Goal: Task Accomplishment & Management: Manage account settings

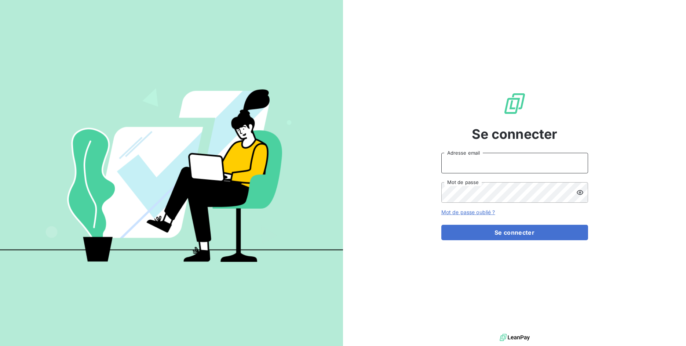
click at [465, 156] on input "Adresse email" at bounding box center [515, 163] width 147 height 21
drag, startPoint x: 468, startPoint y: 165, endPoint x: 493, endPoint y: 163, distance: 24.7
click at [493, 163] on input "admin@3dcelo" at bounding box center [515, 163] width 147 height 21
type input "admin@crousbfc"
click at [442, 225] on button "Se connecter" at bounding box center [515, 232] width 147 height 15
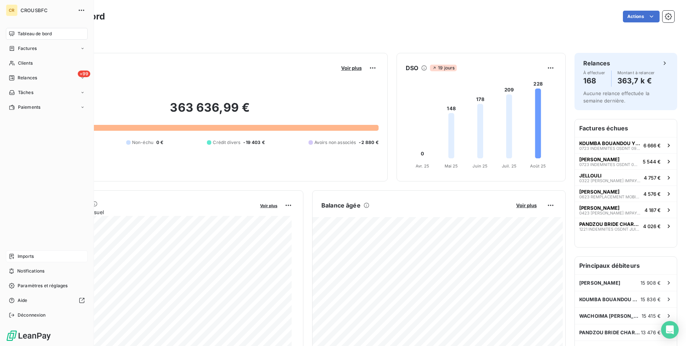
click at [17, 259] on div "Imports" at bounding box center [47, 256] width 82 height 12
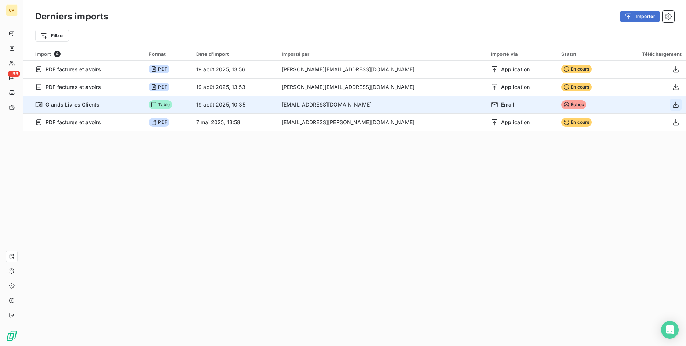
click at [672, 105] on icon "button" at bounding box center [675, 104] width 7 height 7
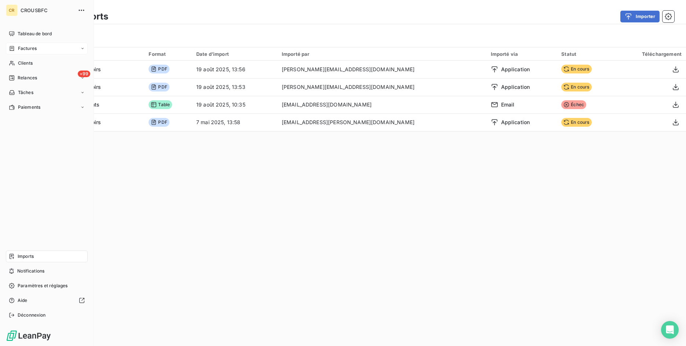
click at [25, 43] on div "Factures" at bounding box center [47, 49] width 82 height 12
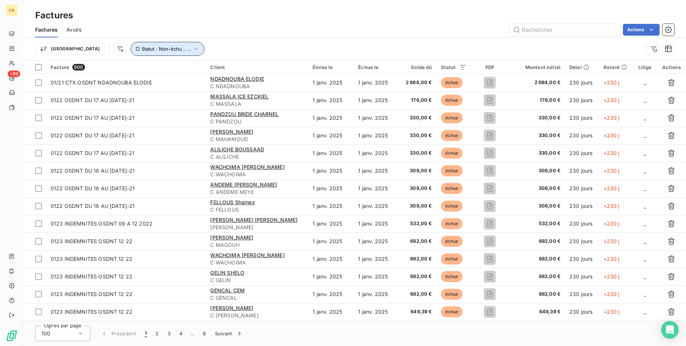
click at [146, 50] on span "Statut : Non-échu , ..." at bounding box center [166, 49] width 49 height 6
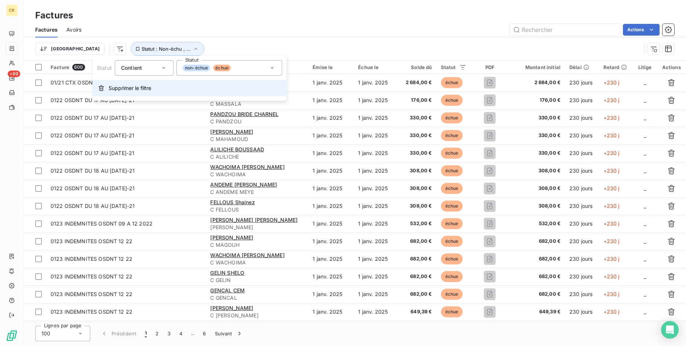
click at [134, 83] on button "Supprimer le filtre" at bounding box center [189, 88] width 194 height 16
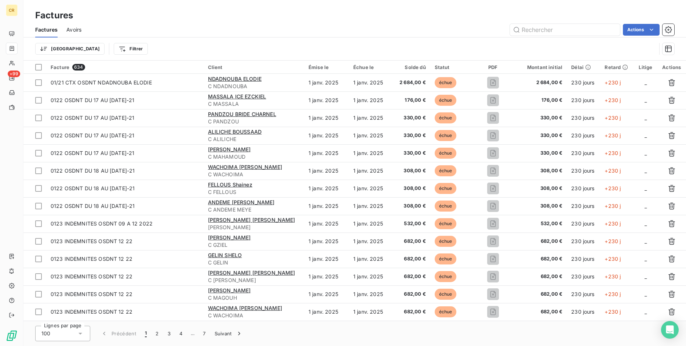
click at [568, 36] on div "Factures Avoirs Actions" at bounding box center [354, 29] width 663 height 15
click at [566, 32] on input "text" at bounding box center [565, 30] width 110 height 12
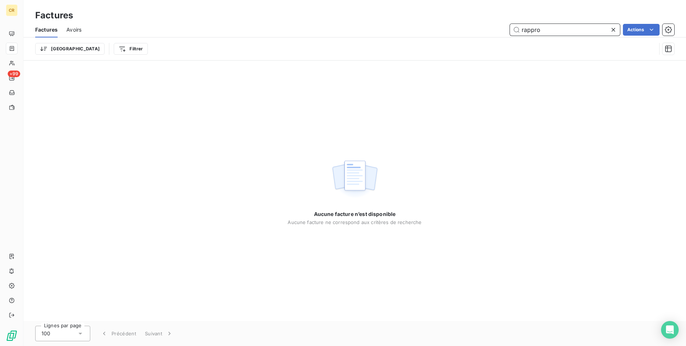
type input "rappro"
click at [615, 32] on icon at bounding box center [613, 29] width 7 height 7
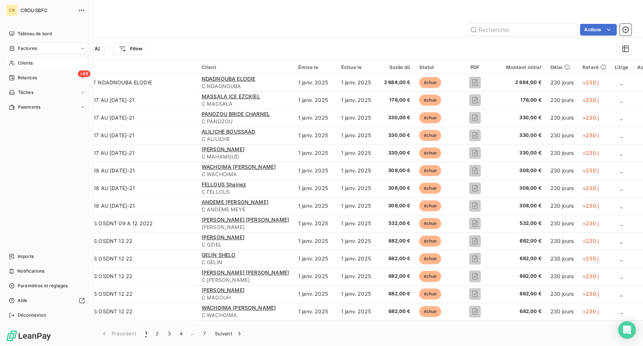
click at [18, 61] on div "Clients" at bounding box center [47, 63] width 82 height 12
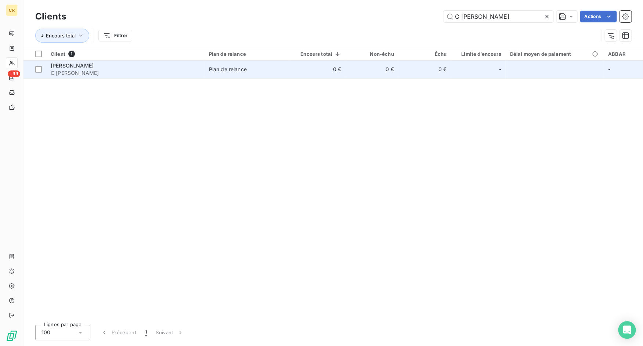
type input "C [PERSON_NAME]"
click at [107, 71] on span "C [PERSON_NAME]" at bounding box center [125, 72] width 149 height 7
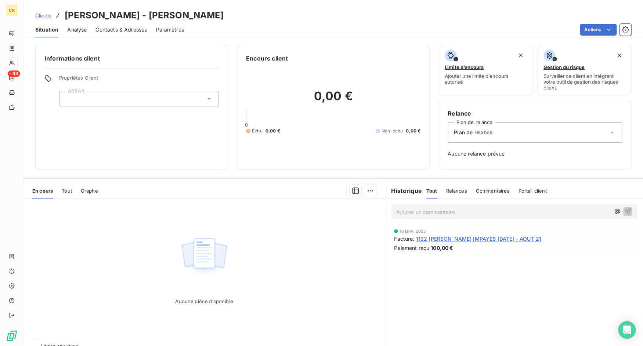
click at [77, 189] on div "En cours Tout Graphe" at bounding box center [203, 190] width 361 height 15
click at [69, 190] on span "Tout" at bounding box center [67, 191] width 10 height 6
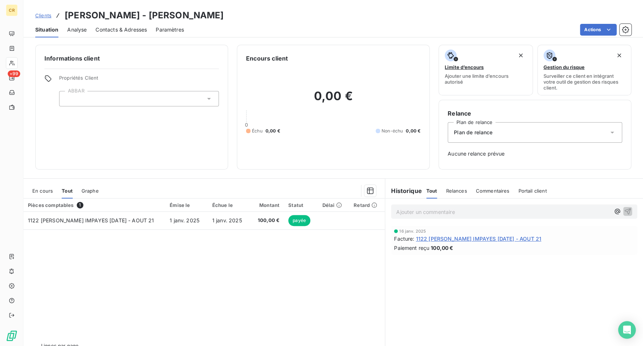
click at [41, 15] on span "Clients" at bounding box center [43, 15] width 16 height 6
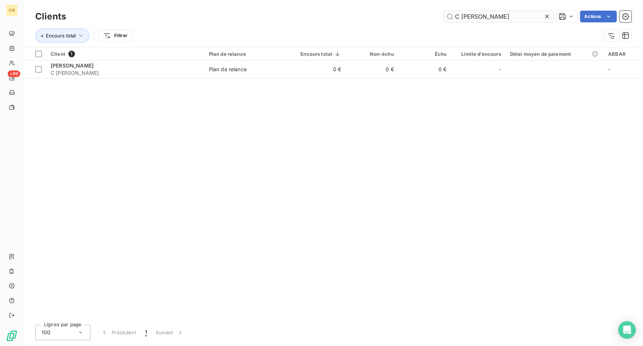
drag, startPoint x: 487, startPoint y: 20, endPoint x: 520, endPoint y: 23, distance: 33.2
click at [520, 22] on input "C [PERSON_NAME]" at bounding box center [498, 17] width 110 height 12
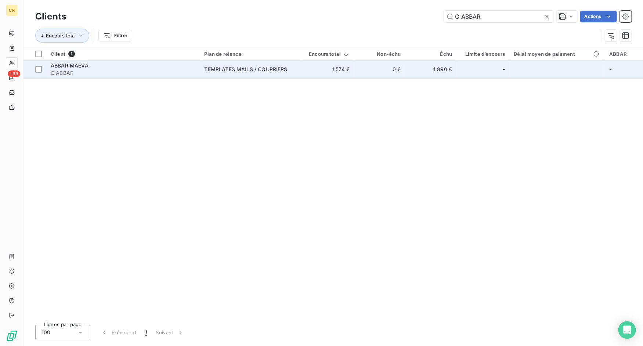
type input "C ABBAR"
click at [132, 69] on div "ABBAR MAEVA" at bounding box center [123, 65] width 145 height 7
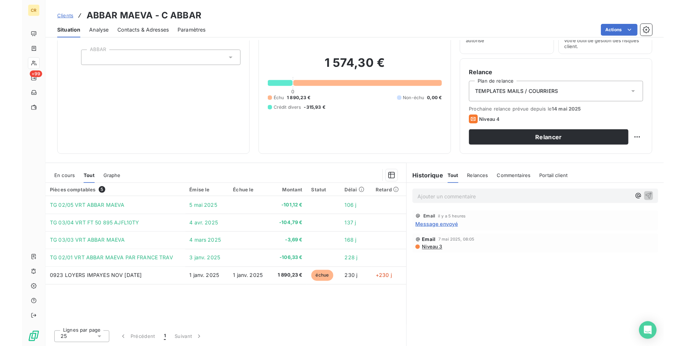
scroll to position [41, 0]
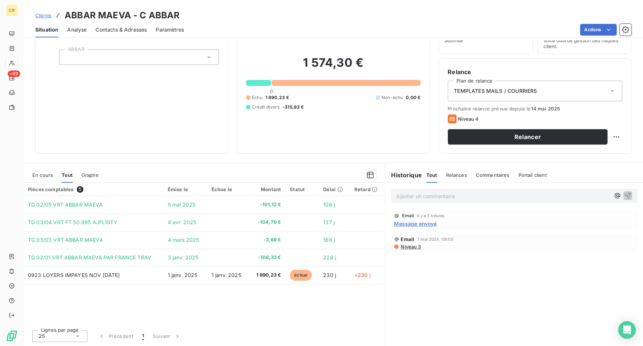
click at [45, 15] on span "Clients" at bounding box center [43, 15] width 16 height 6
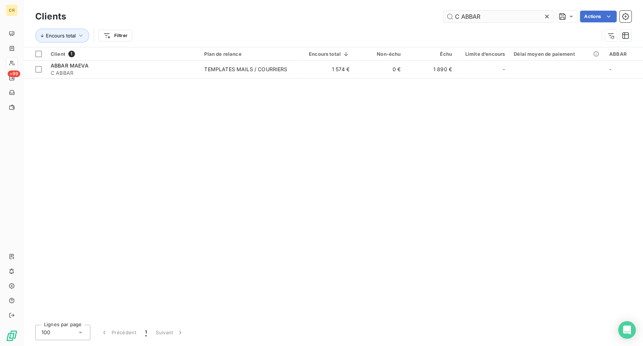
drag, startPoint x: 468, startPoint y: 16, endPoint x: 506, endPoint y: 23, distance: 38.1
click at [506, 22] on input "C ABBAR" at bounding box center [498, 17] width 110 height 12
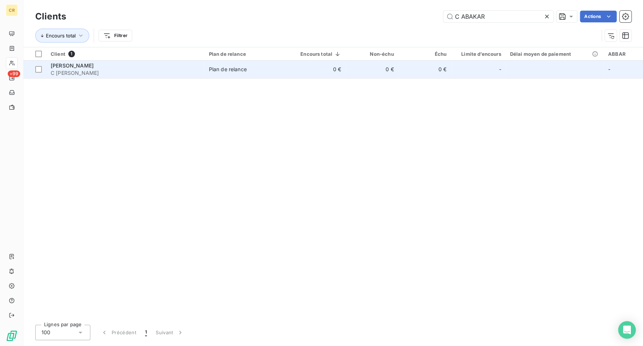
type input "C ABAKAR"
click at [153, 68] on div "[PERSON_NAME]" at bounding box center [125, 65] width 149 height 7
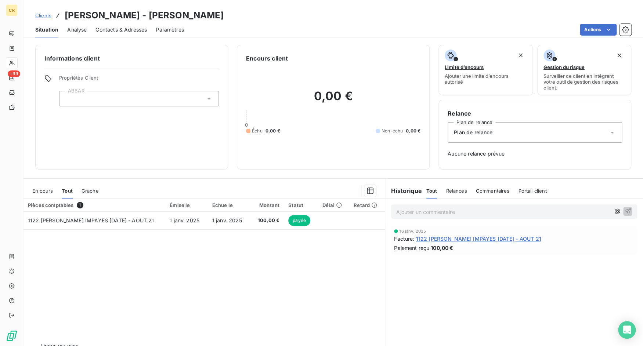
click at [40, 188] on div "En cours" at bounding box center [42, 190] width 21 height 15
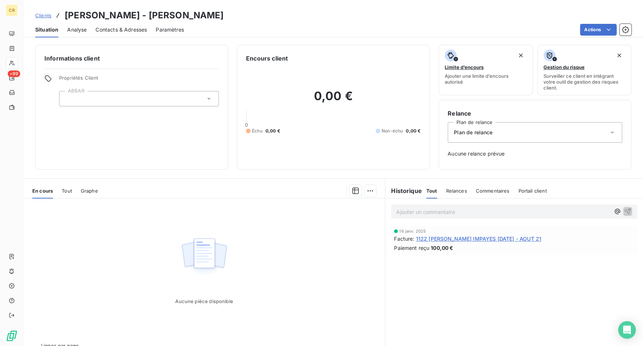
click at [59, 191] on div "En cours Tout Graphe" at bounding box center [203, 190] width 361 height 15
click at [61, 191] on div "En cours Tout Graphe" at bounding box center [203, 190] width 361 height 15
click at [77, 192] on div "En cours Tout Graphe" at bounding box center [203, 190] width 361 height 15
click at [59, 192] on div "En cours Tout Graphe" at bounding box center [203, 190] width 361 height 15
click at [65, 191] on span "Tout" at bounding box center [67, 191] width 10 height 6
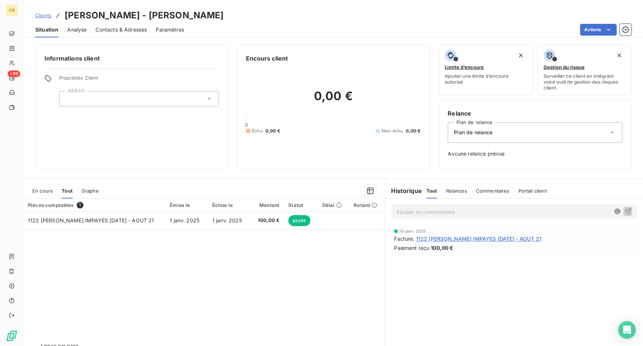
click at [52, 189] on span "En cours" at bounding box center [42, 191] width 21 height 6
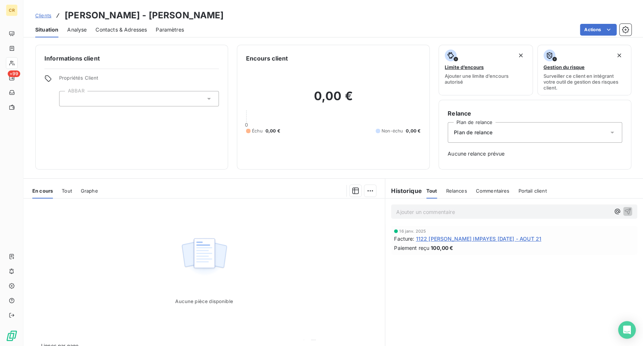
click at [48, 17] on span "Clients" at bounding box center [43, 15] width 16 height 6
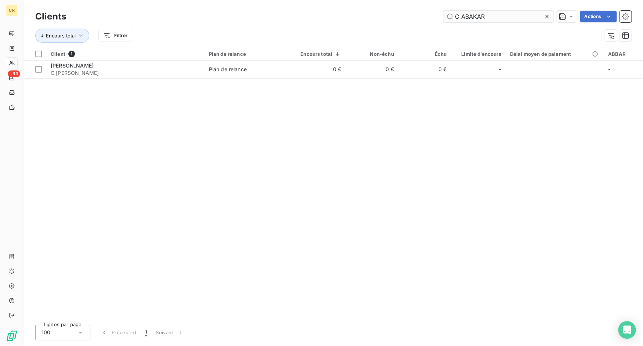
drag, startPoint x: 468, startPoint y: 16, endPoint x: 505, endPoint y: 18, distance: 36.8
click at [505, 18] on input "C ABAKAR" at bounding box center [498, 17] width 110 height 12
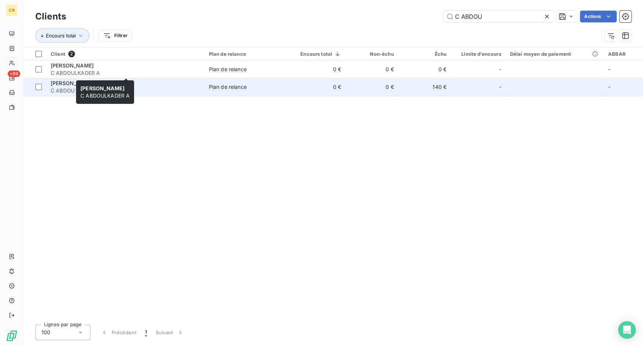
type input "C ABDOU"
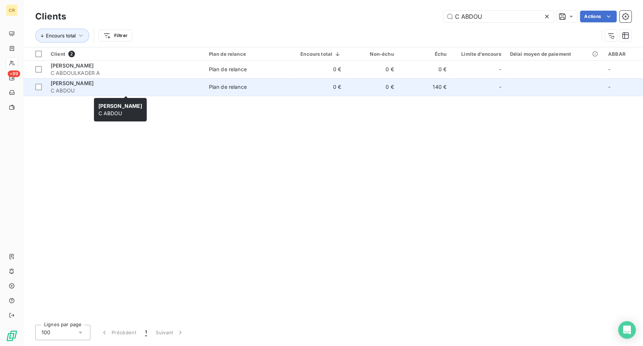
click at [193, 82] on div "[PERSON_NAME]" at bounding box center [125, 83] width 149 height 7
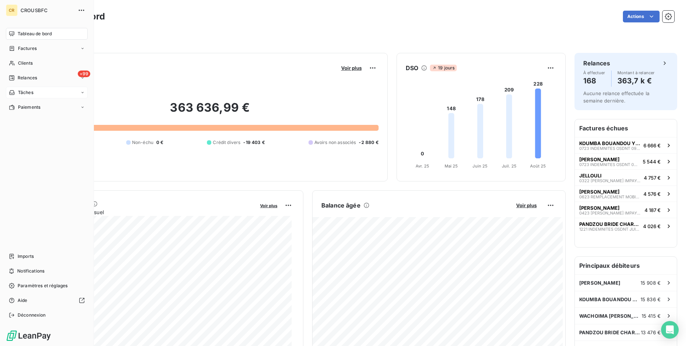
click at [15, 91] on div "Tâches" at bounding box center [21, 92] width 25 height 7
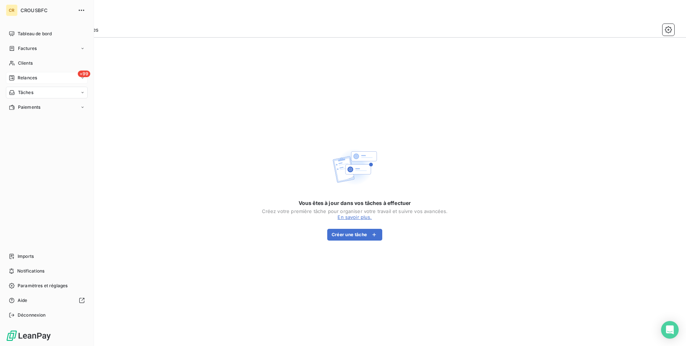
click at [12, 77] on icon at bounding box center [12, 78] width 6 height 6
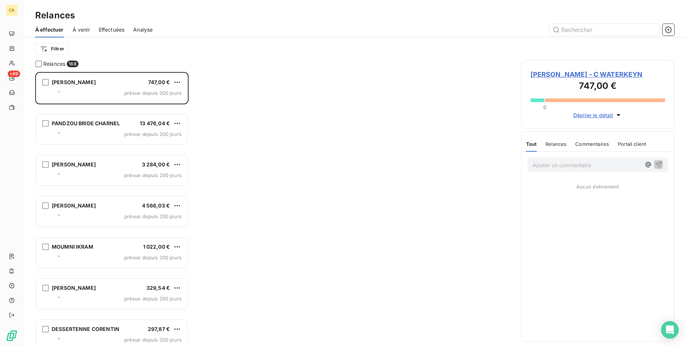
scroll to position [268, 148]
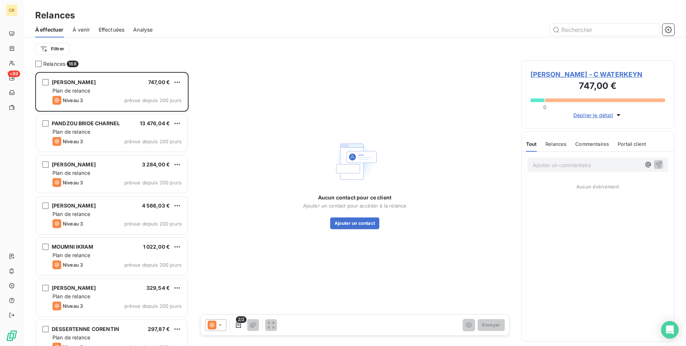
click at [103, 31] on span "Effectuées" at bounding box center [112, 29] width 26 height 7
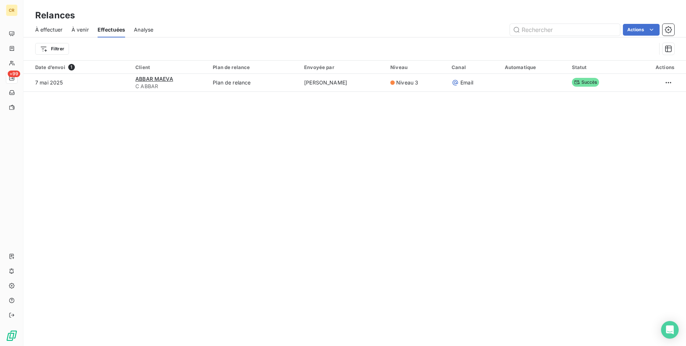
click at [39, 27] on span "À effectuer" at bounding box center [49, 29] width 28 height 7
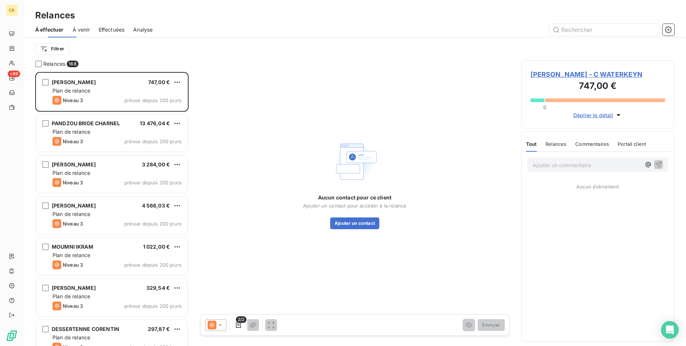
scroll to position [268, 148]
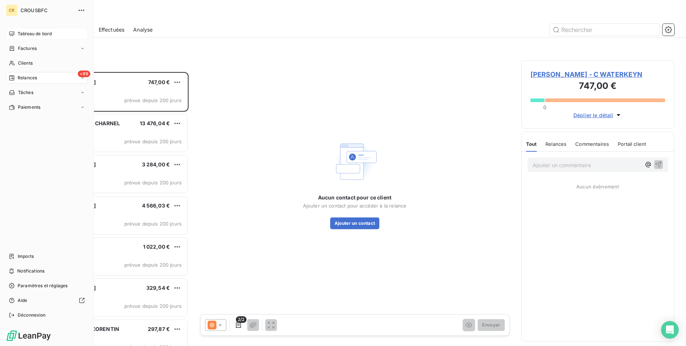
click at [9, 32] on icon at bounding box center [11, 33] width 5 height 5
